Goal: Task Accomplishment & Management: Manage account settings

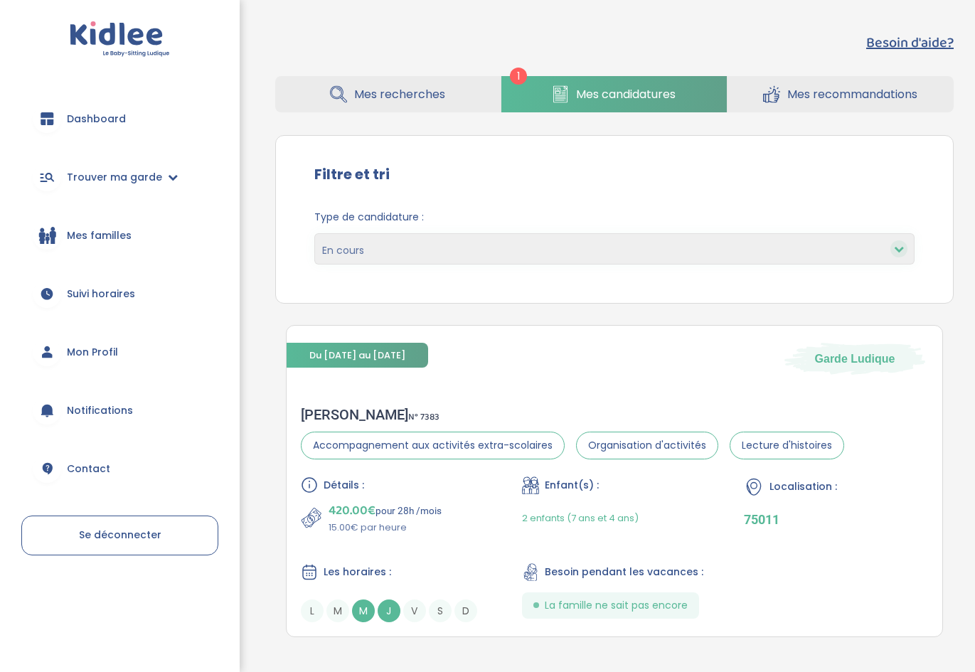
scroll to position [61, 0]
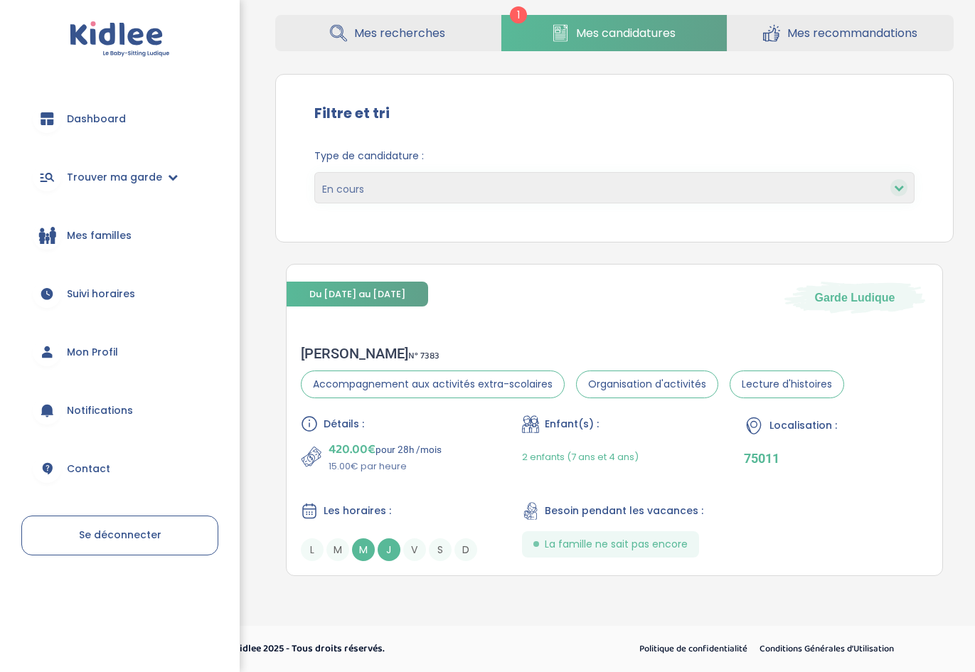
click at [95, 120] on span "Dashboard" at bounding box center [96, 119] width 59 height 15
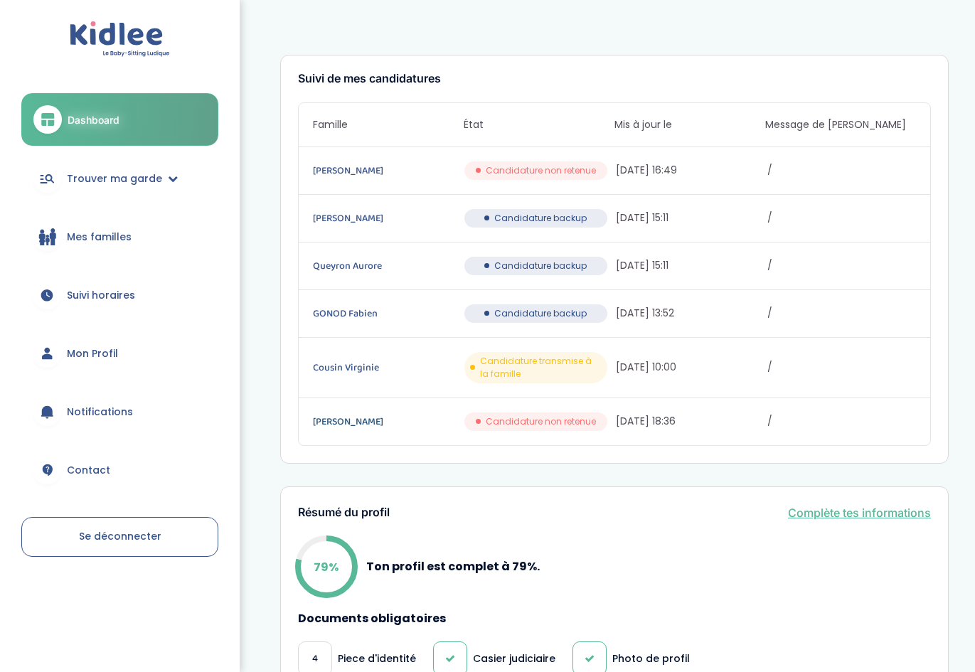
click at [338, 417] on link "Fallon louise" at bounding box center [387, 422] width 149 height 16
click at [328, 166] on link "Balino Erika" at bounding box center [387, 171] width 149 height 16
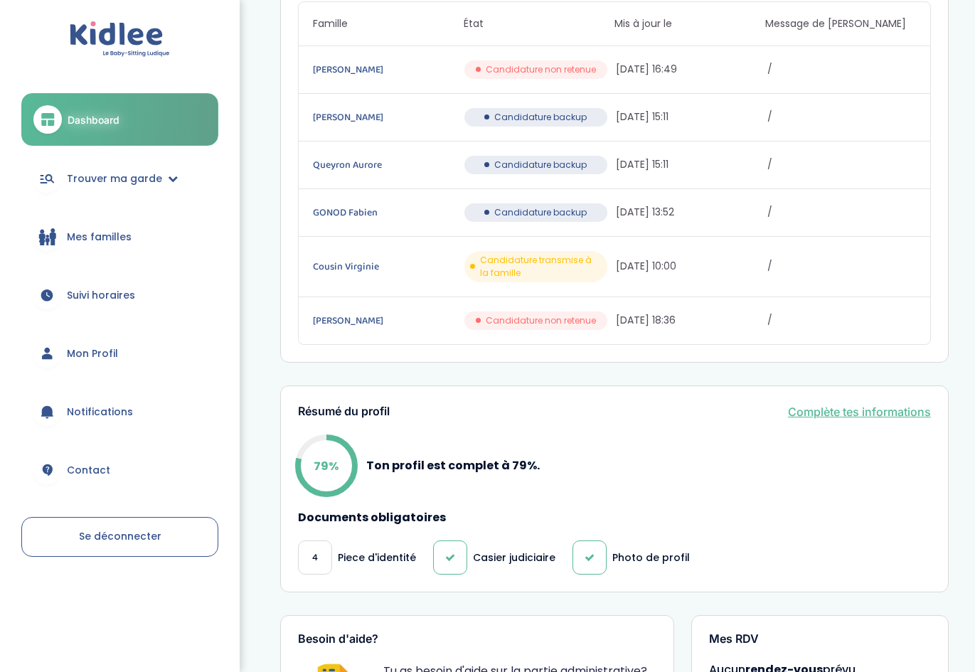
scroll to position [216, 0]
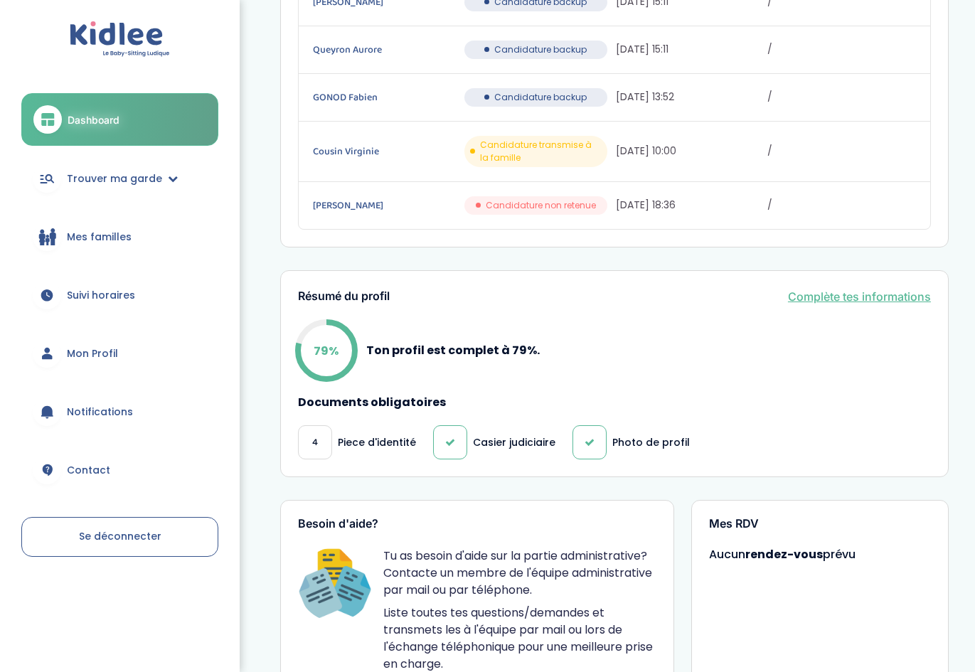
click at [76, 356] on span "Mon Profil" at bounding box center [92, 354] width 51 height 15
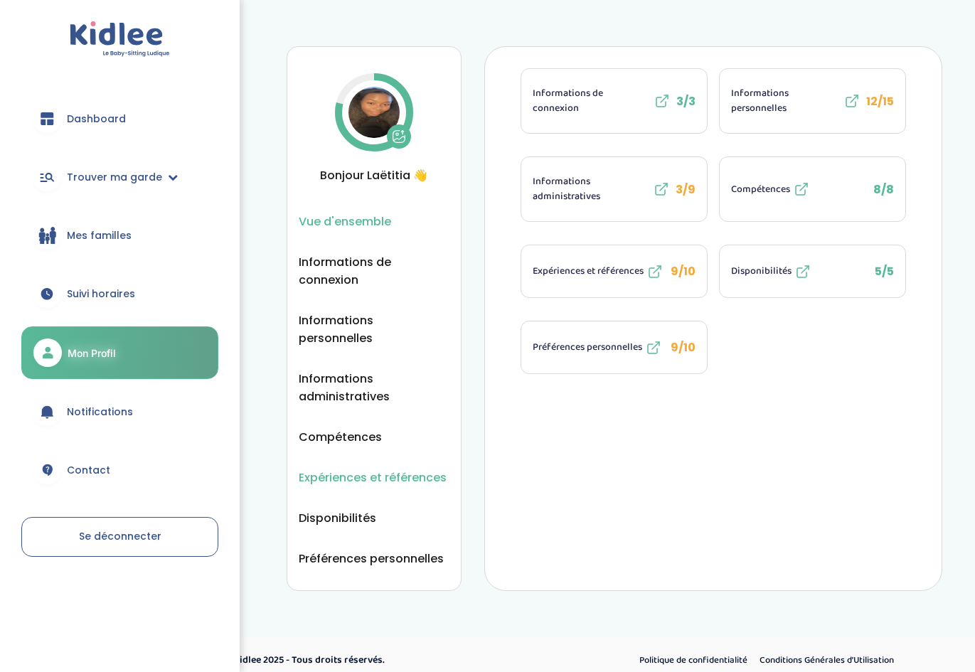
click at [358, 469] on span "Expériences et références" at bounding box center [373, 478] width 148 height 18
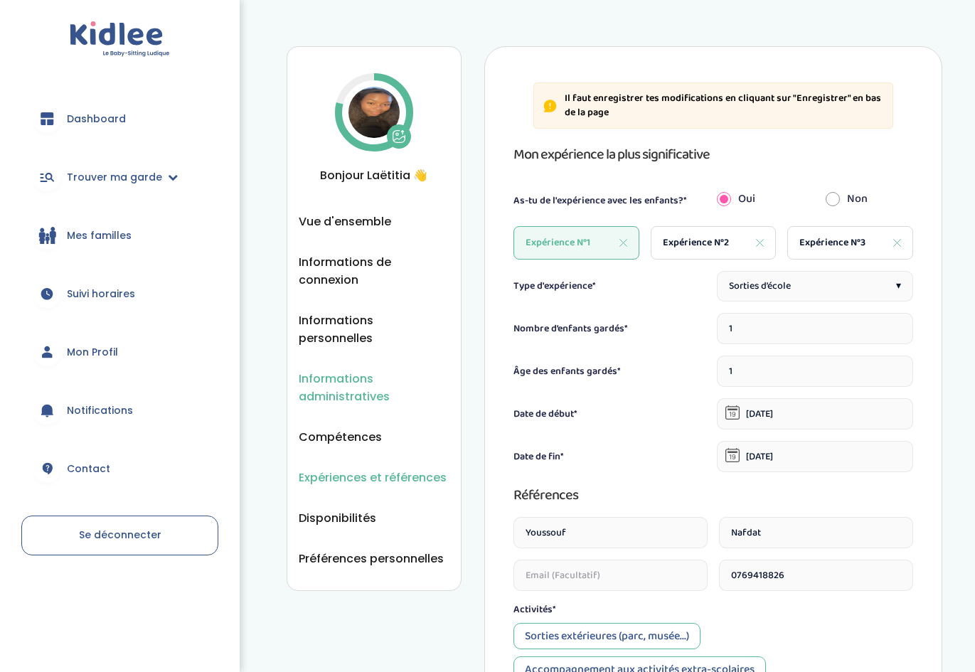
click at [348, 379] on span "Informations administratives" at bounding box center [374, 388] width 151 height 36
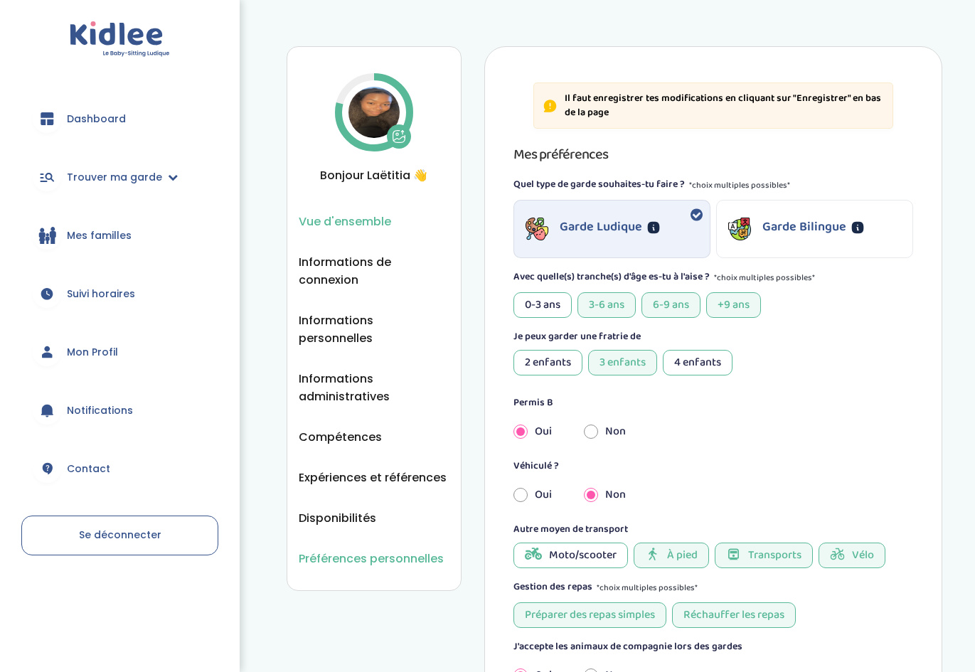
click at [335, 218] on span "Vue d'ensemble" at bounding box center [345, 222] width 92 height 18
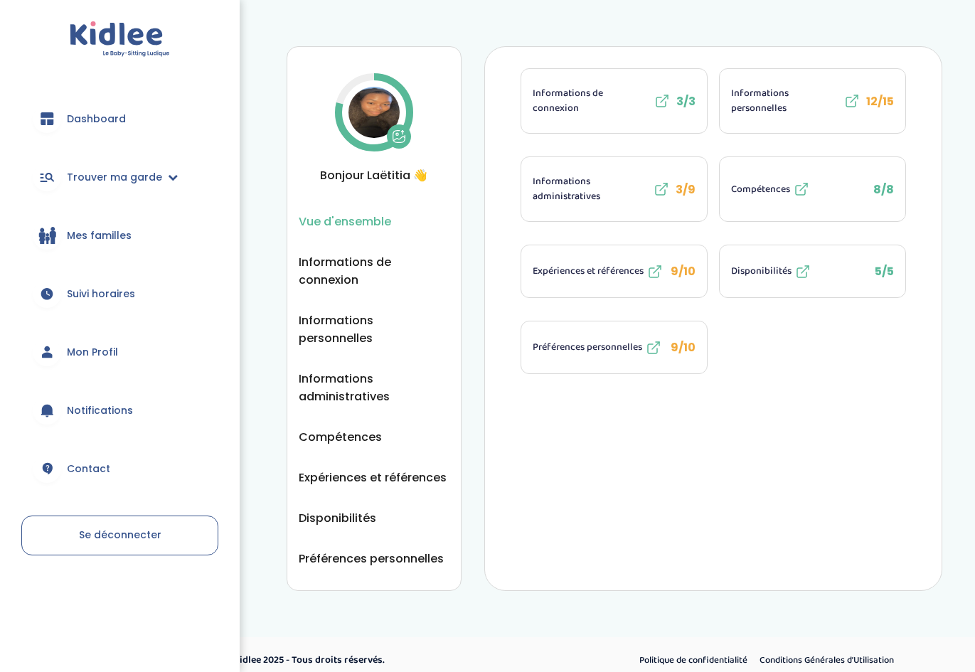
click at [684, 345] on span "9/10" at bounding box center [683, 347] width 25 height 16
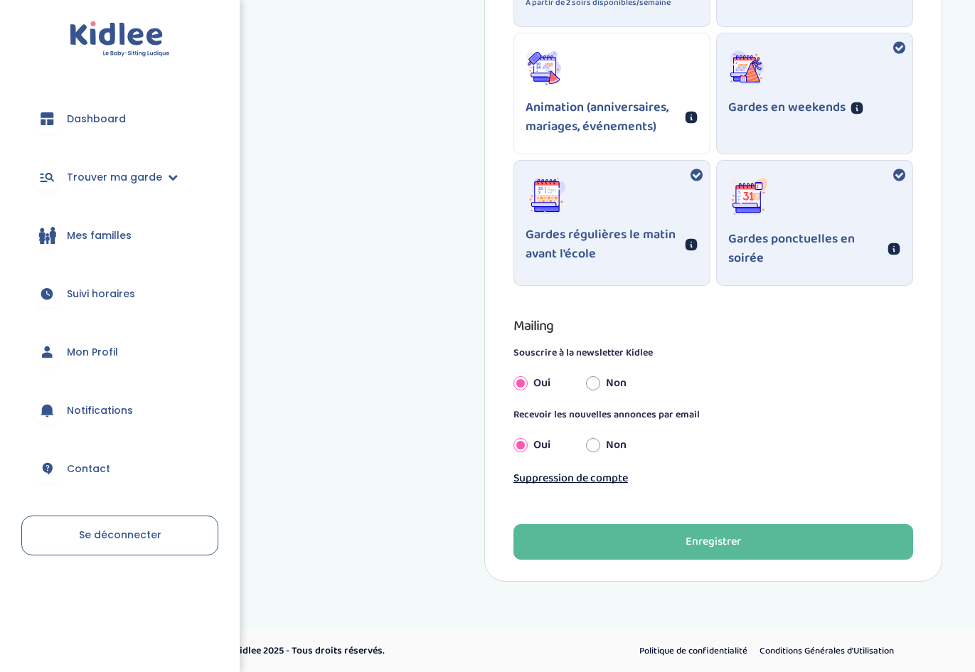
scroll to position [1153, 0]
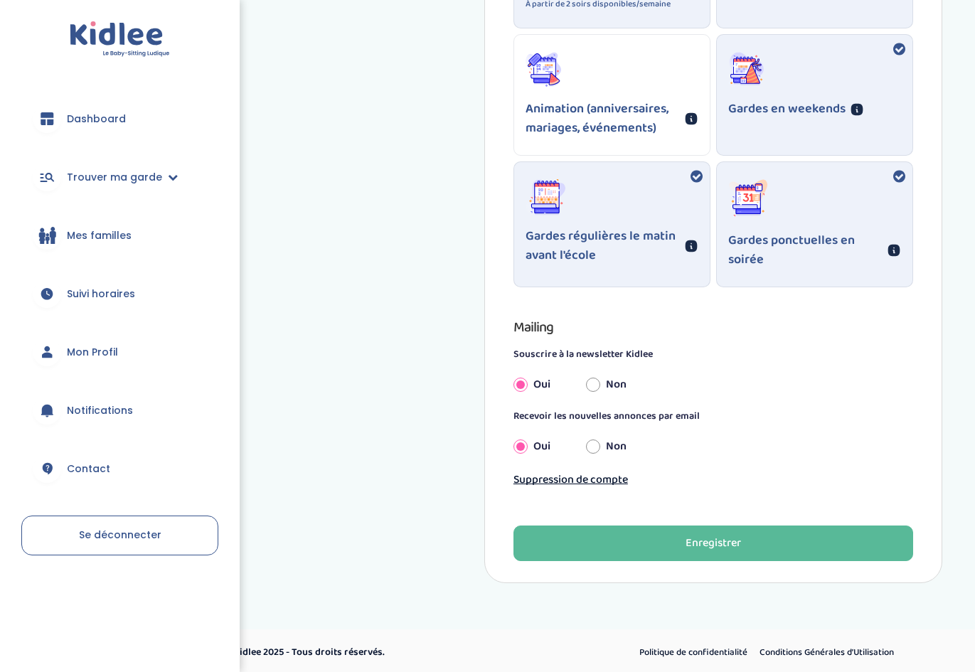
click at [100, 349] on span "Mon Profil" at bounding box center [92, 352] width 51 height 15
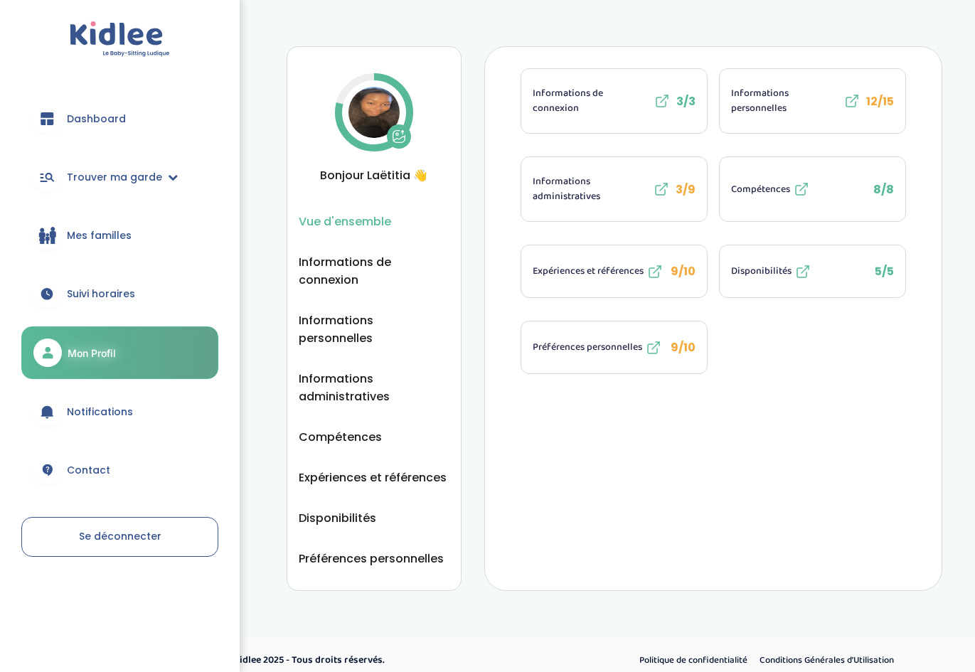
click at [319, 291] on ul "Vue d'ensemble Informations de connexion Informations personnelles Informations…" at bounding box center [374, 390] width 151 height 355
click at [327, 267] on span "Informations de connexion" at bounding box center [374, 271] width 151 height 36
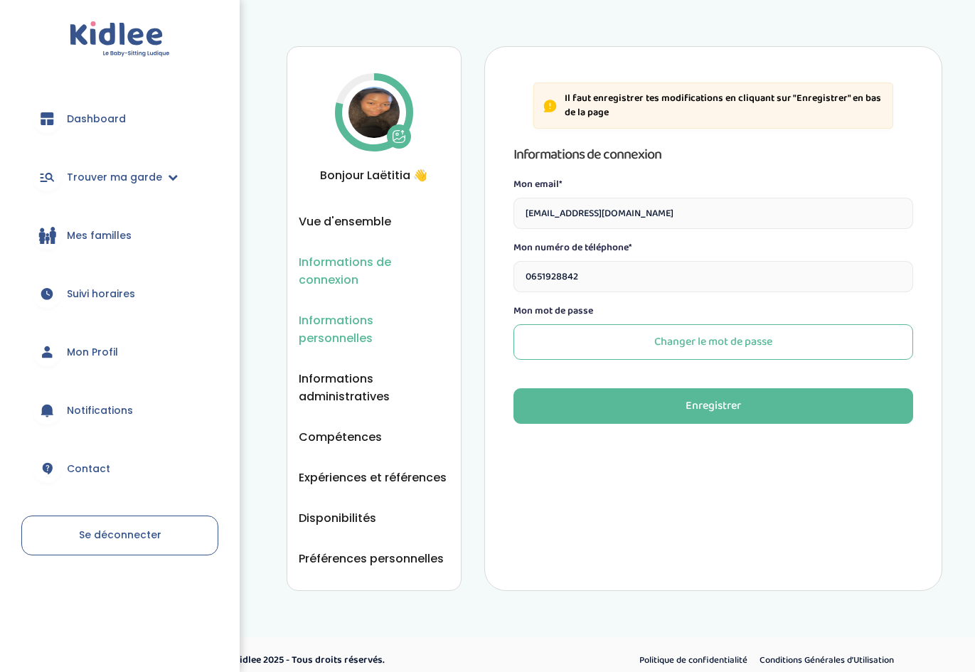
click at [335, 327] on span "Informations personnelles" at bounding box center [374, 330] width 151 height 36
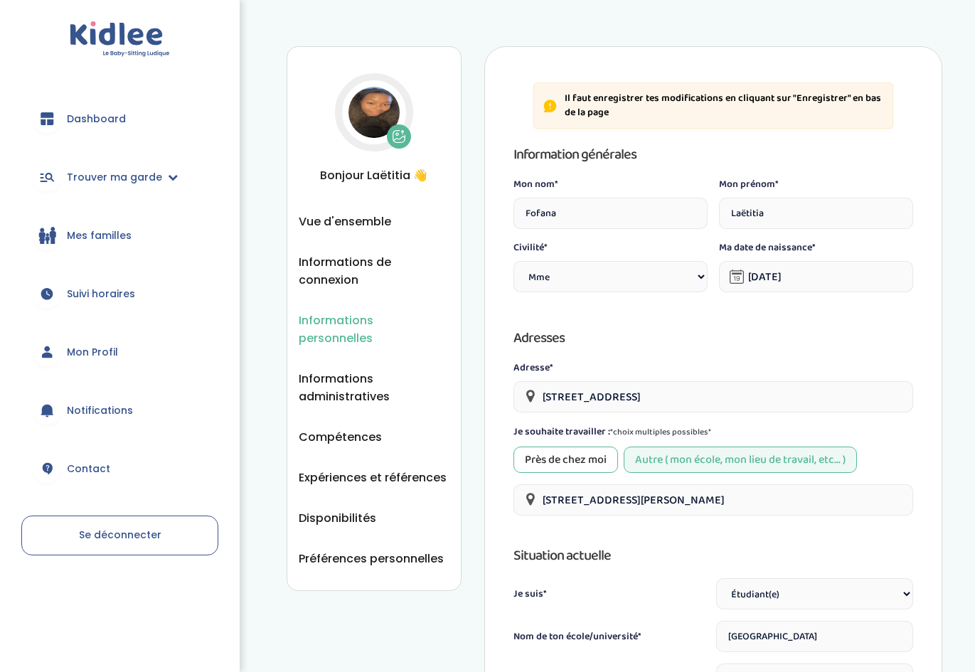
select select "1"
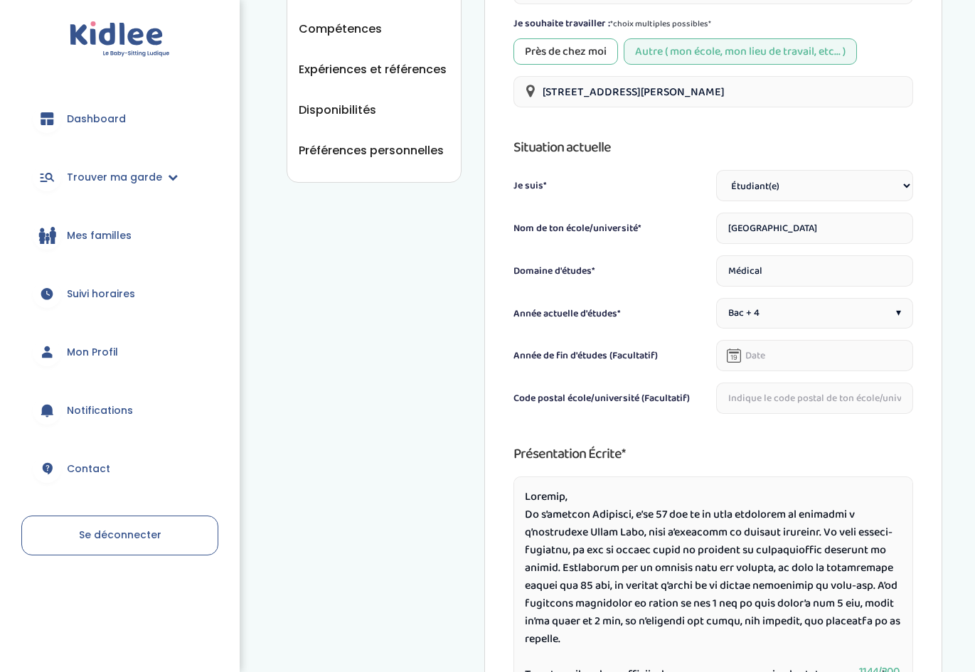
scroll to position [414, 0]
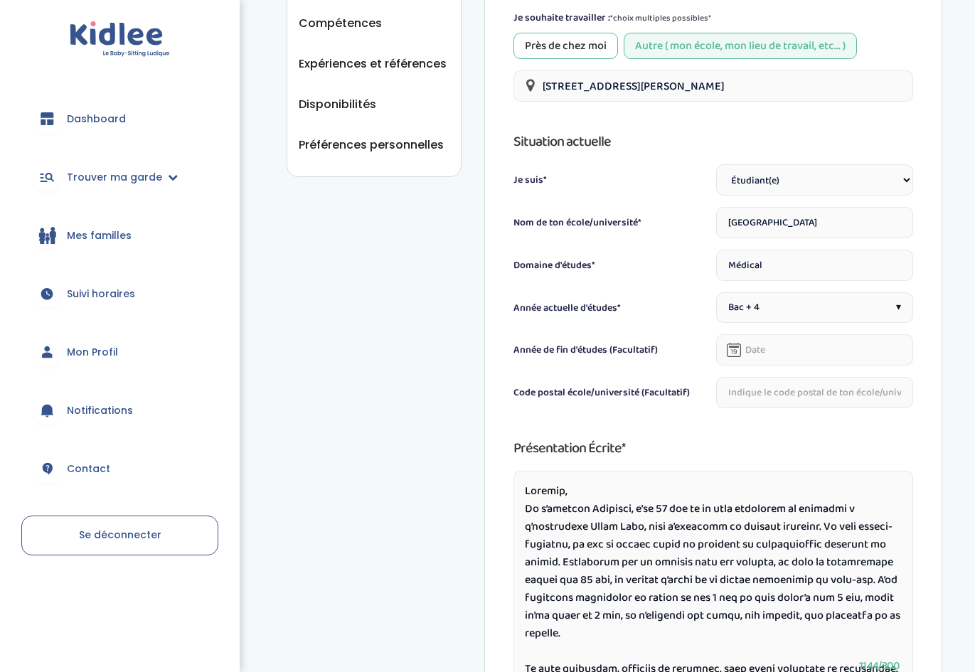
click at [840, 507] on textarea at bounding box center [714, 577] width 400 height 213
type textarea "Bonjour, Je m’appelle Laëtitia, j’ai 21 ans et je suis étudiante en médecine à …"
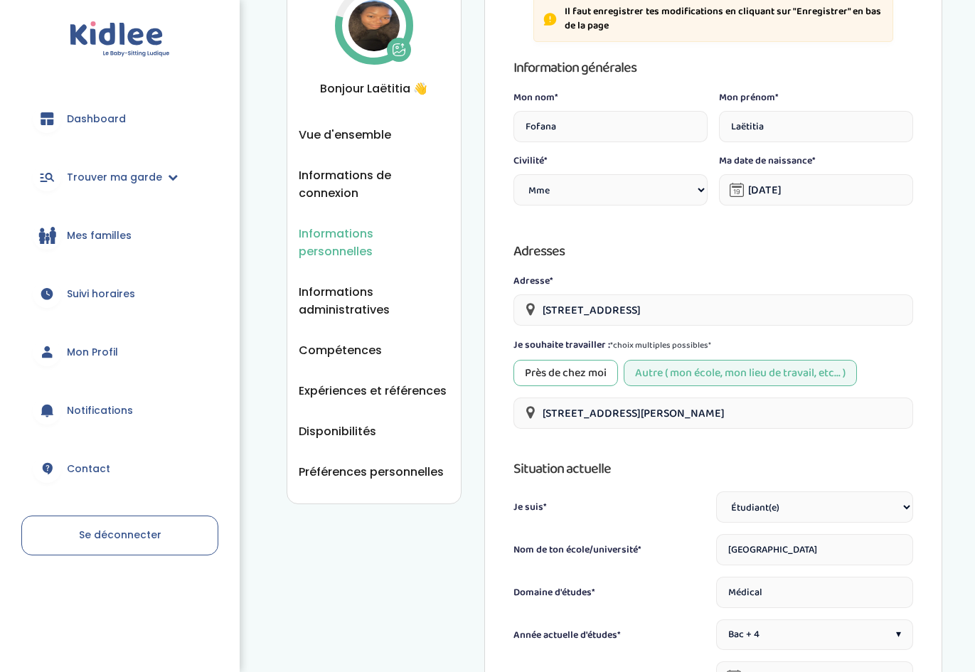
scroll to position [95, 0]
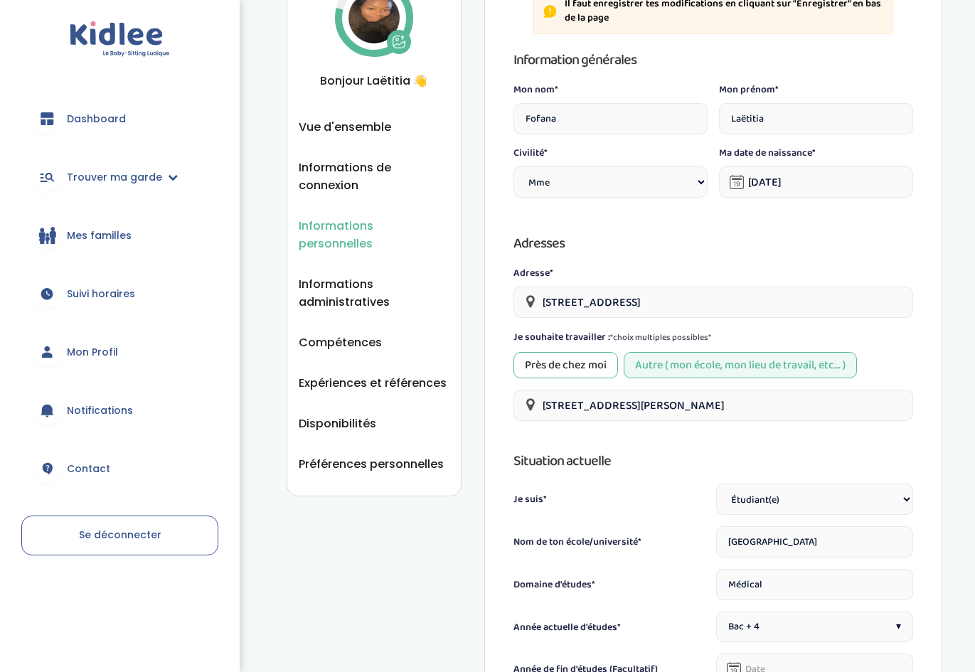
click at [584, 359] on div "Près de chez moi" at bounding box center [566, 365] width 105 height 26
click at [102, 112] on span "Dashboard" at bounding box center [96, 119] width 59 height 15
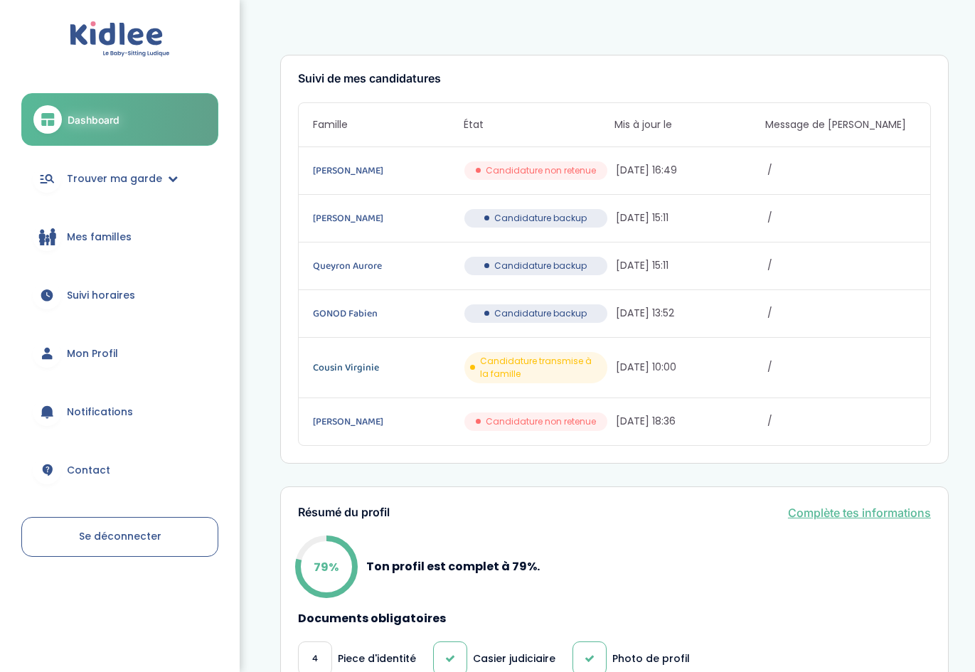
click at [358, 373] on link "Cousin Virginie" at bounding box center [387, 368] width 149 height 16
